Goal: Entertainment & Leisure: Consume media (video, audio)

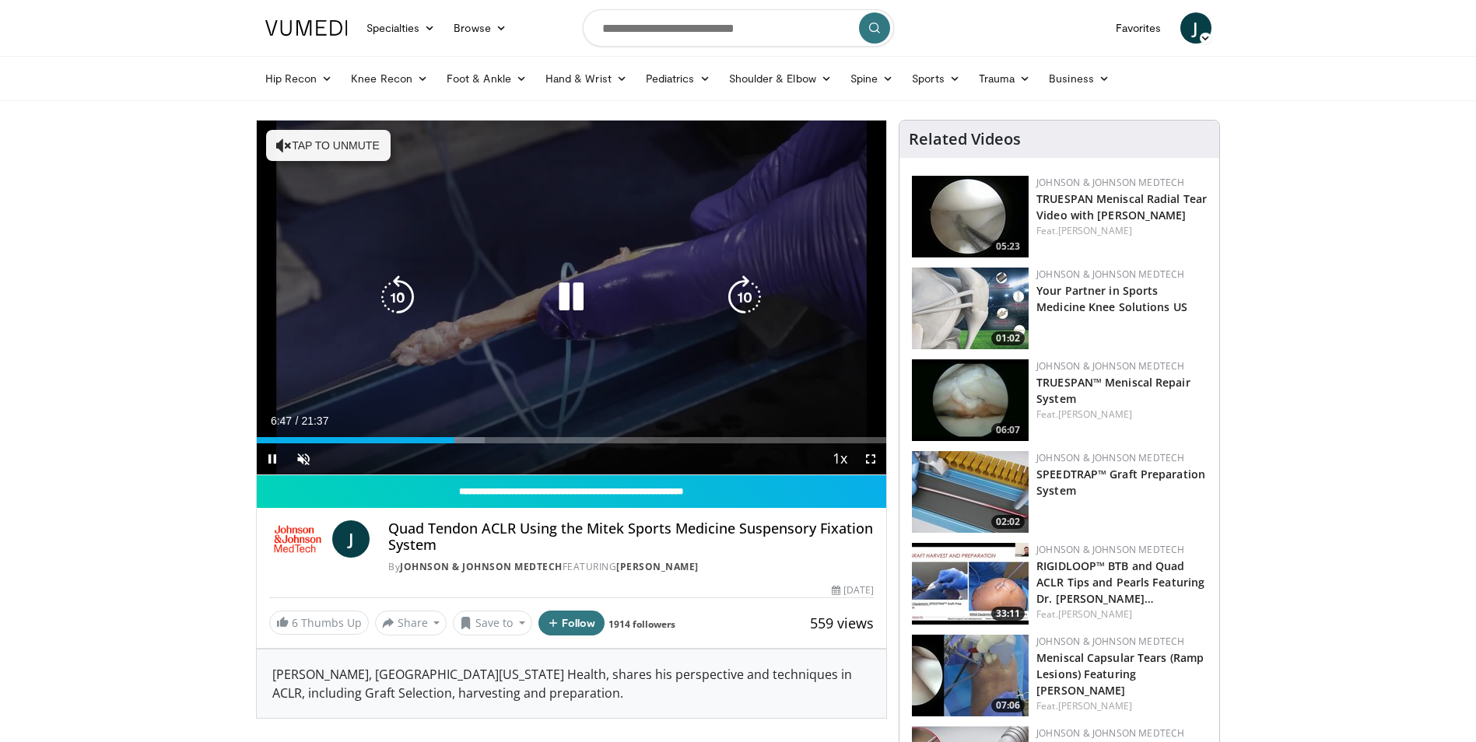
click at [636, 328] on div "10 seconds Tap to unmute" at bounding box center [572, 298] width 630 height 354
